Goal: Answer question/provide support: Ask a question

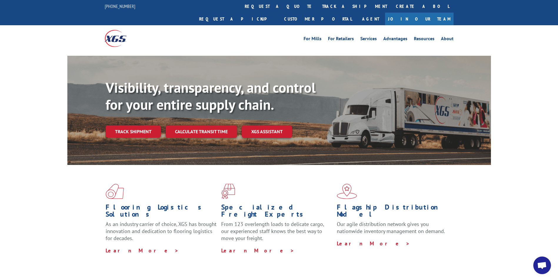
drag, startPoint x: 258, startPoint y: 5, endPoint x: 299, endPoint y: 107, distance: 109.9
click at [317, 6] on link "track a shipment" at bounding box center [354, 6] width 74 height 13
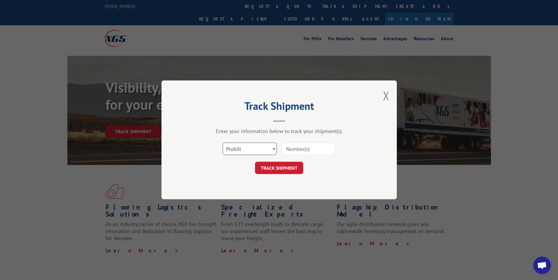
drag, startPoint x: 274, startPoint y: 148, endPoint x: 271, endPoint y: 150, distance: 3.8
click at [274, 148] on select "Select category... Probill BOL PO" at bounding box center [250, 149] width 54 height 12
select select "bol"
click at [223, 143] on select "Select category... Probill BOL PO" at bounding box center [250, 149] width 54 height 12
click at [285, 166] on button "TRACK SHIPMENT" at bounding box center [279, 168] width 48 height 12
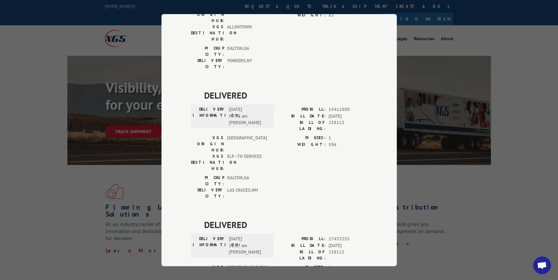
scroll to position [108, 0]
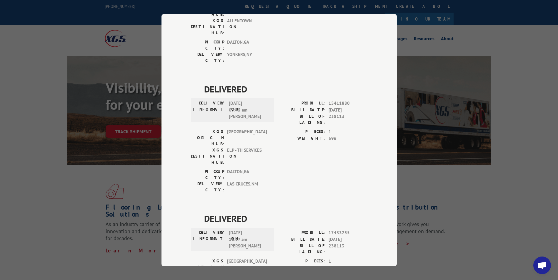
click at [542, 266] on span "Open chat" at bounding box center [542, 266] width 10 height 8
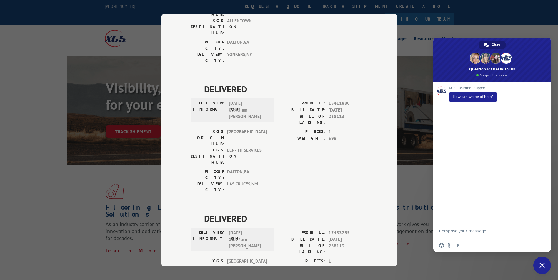
click at [455, 232] on textarea "Compose your message..." at bounding box center [485, 234] width 93 height 11
type textarea "good morning - can I get a copy of th POD on PRO# 17433255"
drag, startPoint x: 540, startPoint y: 232, endPoint x: 534, endPoint y: 229, distance: 6.6
click at [540, 231] on span "Send" at bounding box center [540, 231] width 4 height 4
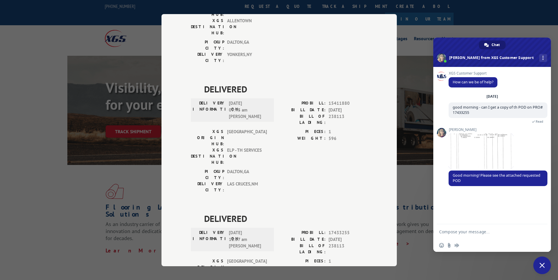
click at [476, 230] on textarea "Compose your message..." at bounding box center [485, 232] width 93 height 5
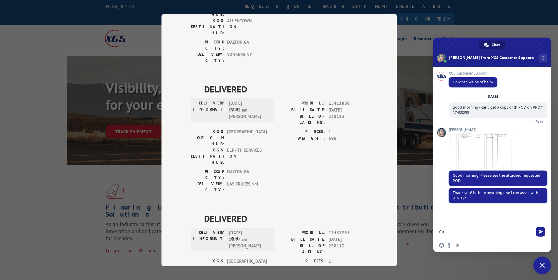
type textarea "C"
click at [488, 150] on span at bounding box center [480, 151] width 65 height 35
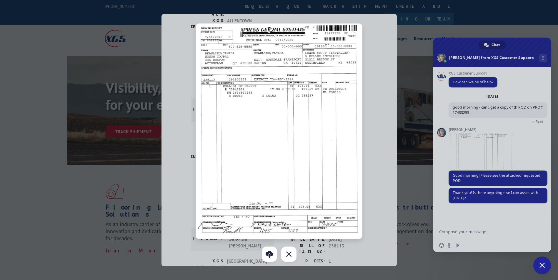
click at [487, 237] on div at bounding box center [279, 140] width 558 height 280
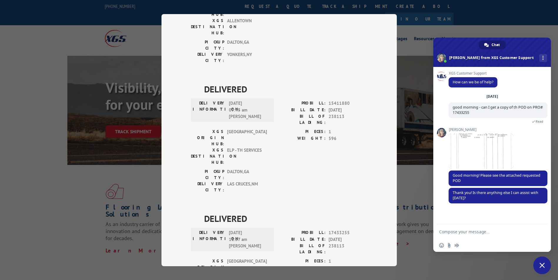
click at [488, 233] on textarea "Compose your message..." at bounding box center [485, 232] width 93 height 5
type textarea "Thank you - have a great day"
click at [491, 157] on span at bounding box center [480, 151] width 65 height 35
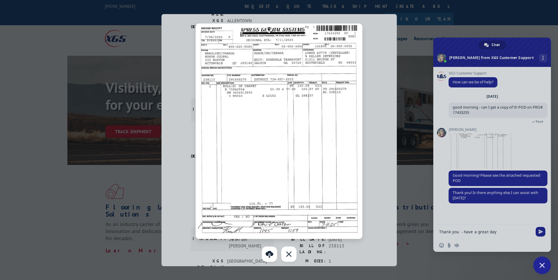
click at [541, 234] on div at bounding box center [279, 140] width 558 height 280
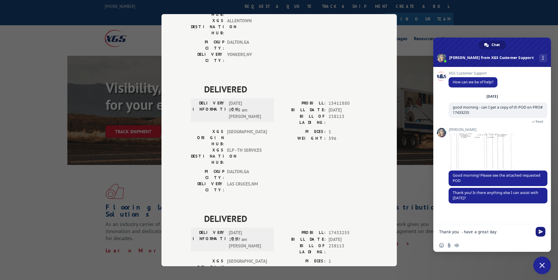
click at [539, 232] on span "Send" at bounding box center [540, 232] width 4 height 4
